Goal: Find specific page/section: Find specific page/section

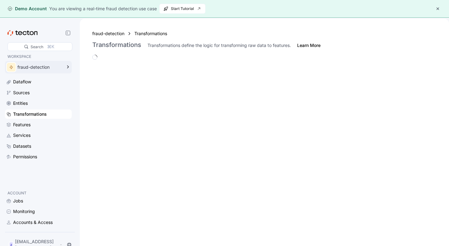
drag, startPoint x: 0, startPoint y: 0, endPoint x: 51, endPoint y: 64, distance: 82.3
click at [51, 64] on div "fraud-detection" at bounding box center [34, 67] width 58 height 12
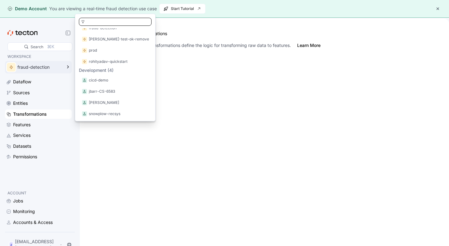
scroll to position [90, 0]
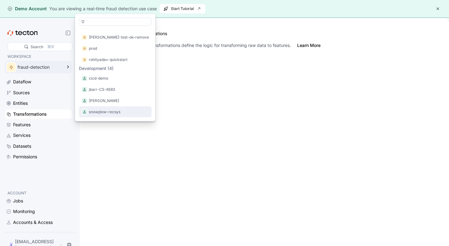
click at [105, 109] on p "snowplow-recsys" at bounding box center [104, 112] width 31 height 6
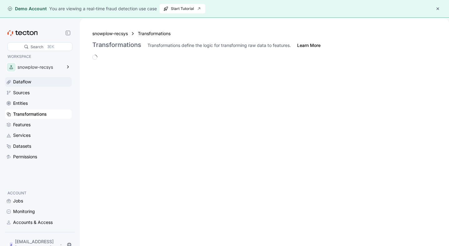
click at [34, 85] on div "Dataflow" at bounding box center [41, 81] width 57 height 7
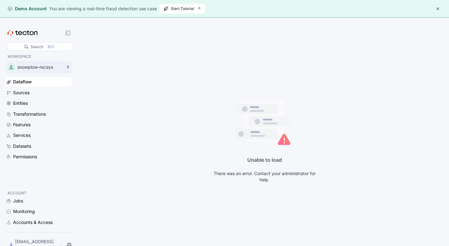
click at [55, 65] on div "snowplow-recsys" at bounding box center [39, 67] width 44 height 4
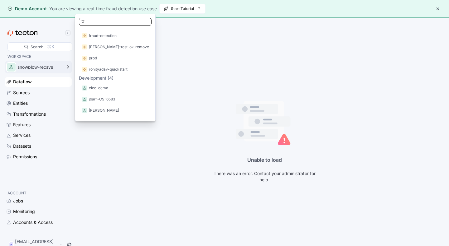
scroll to position [101, 0]
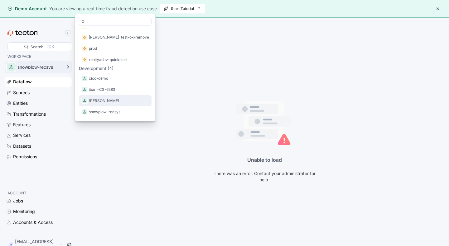
click at [114, 101] on p "lucas_workspace" at bounding box center [104, 101] width 30 height 6
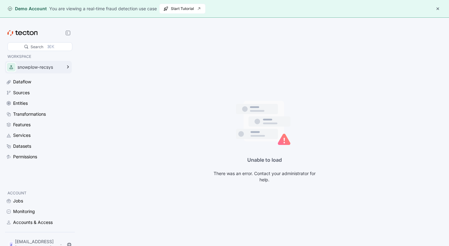
click at [63, 65] on div "snowplow-recsys" at bounding box center [38, 67] width 67 height 12
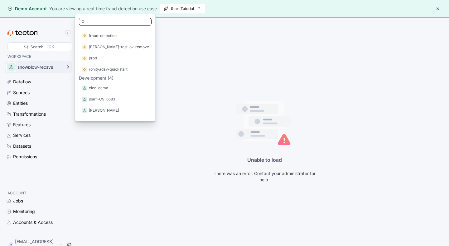
scroll to position [101, 0]
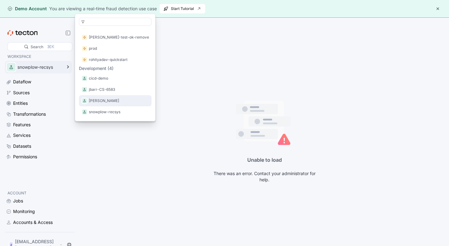
click at [98, 98] on p "lucas_workspace" at bounding box center [104, 101] width 30 height 6
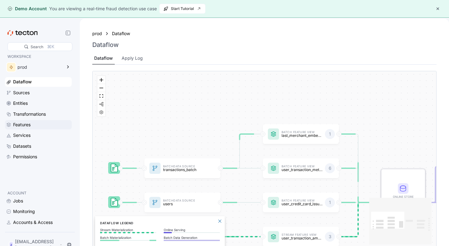
click at [26, 126] on div "Features" at bounding box center [21, 124] width 17 height 7
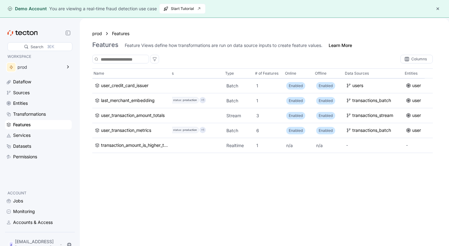
scroll to position [0, 12]
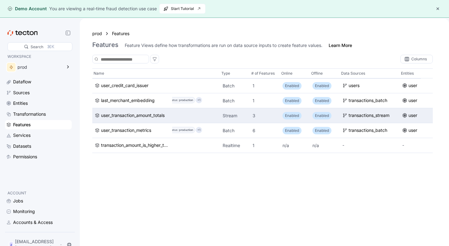
click at [254, 117] on p "3" at bounding box center [264, 116] width 25 height 6
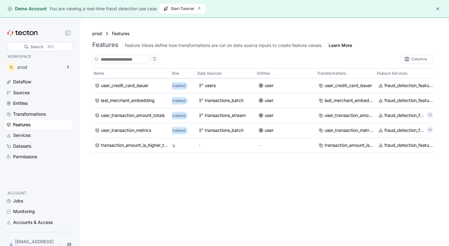
scroll to position [0, 139]
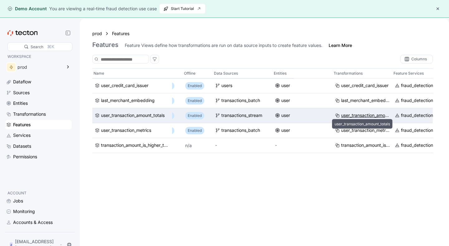
click at [364, 115] on div "user_transaction_amount_totals" at bounding box center [365, 115] width 49 height 7
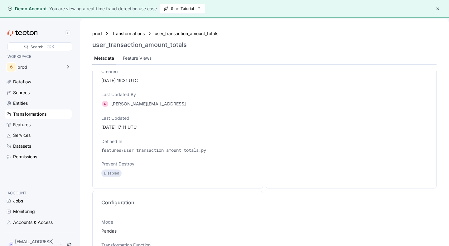
scroll to position [88, 0]
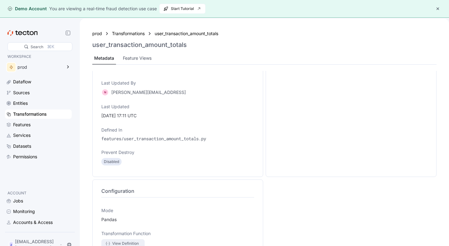
click at [112, 241] on div "View Definition" at bounding box center [125, 244] width 30 height 6
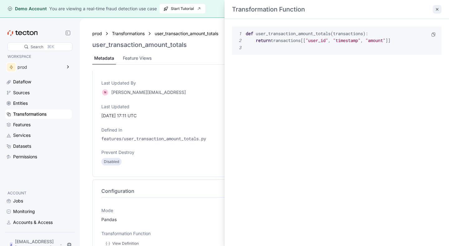
click at [430, 12] on div at bounding box center [436, 9] width 12 height 8
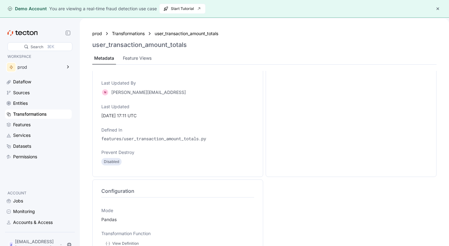
click at [439, 7] on button "button" at bounding box center [437, 8] width 7 height 7
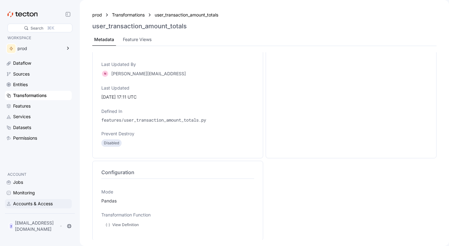
click at [36, 203] on div "Accounts & Access" at bounding box center [33, 204] width 40 height 7
